Goal: Information Seeking & Learning: Check status

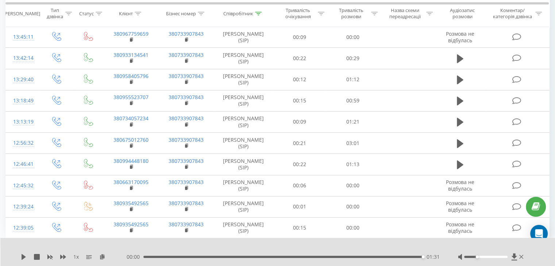
scroll to position [540, 0]
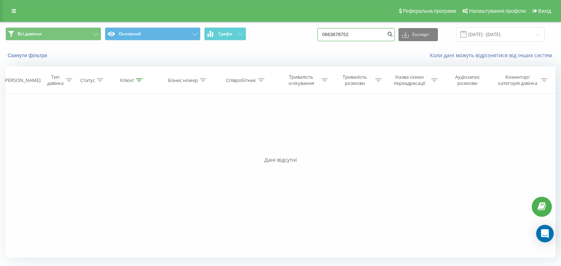
click at [352, 29] on input "0663878752" at bounding box center [355, 34] width 77 height 13
click at [338, 33] on input "0663878752" at bounding box center [355, 34] width 77 height 13
drag, startPoint x: 335, startPoint y: 34, endPoint x: 373, endPoint y: 38, distance: 38.2
click at [373, 38] on input "0663878752" at bounding box center [355, 34] width 77 height 13
paste input "936815174"
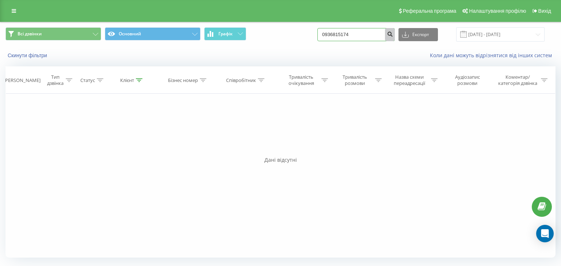
type input "0936815174"
click at [393, 34] on icon "submit" at bounding box center [390, 33] width 6 height 4
click at [349, 34] on input "0936815174" at bounding box center [355, 34] width 77 height 13
paste input "79463493"
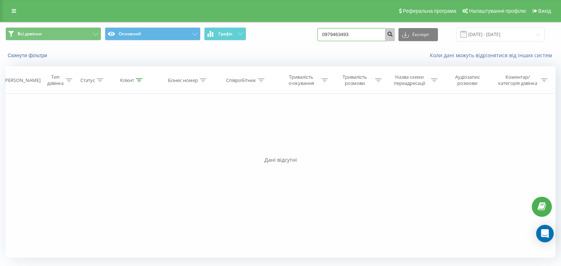
type input "0979463493"
click at [393, 34] on icon "submit" at bounding box center [390, 33] width 6 height 4
